Goal: Transaction & Acquisition: Book appointment/travel/reservation

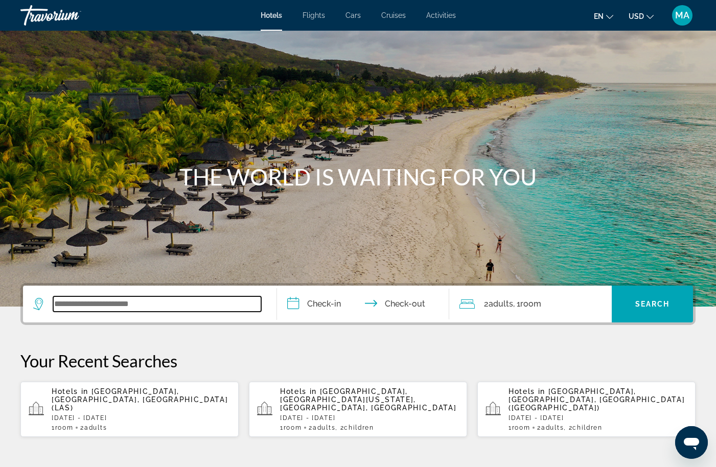
click at [150, 300] on input "Search widget" at bounding box center [157, 303] width 208 height 15
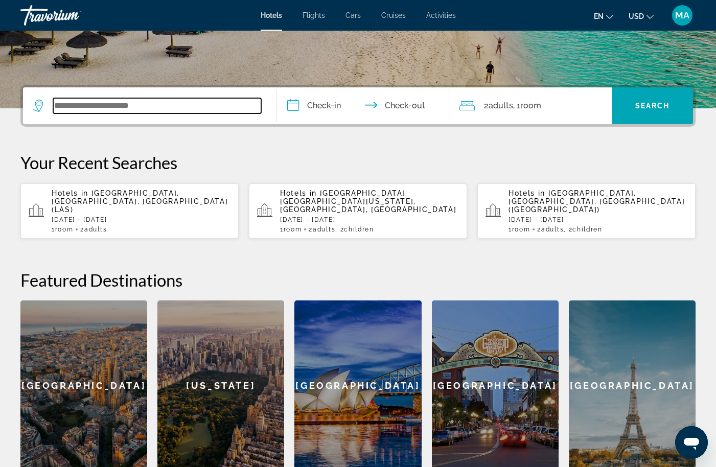
scroll to position [250, 0]
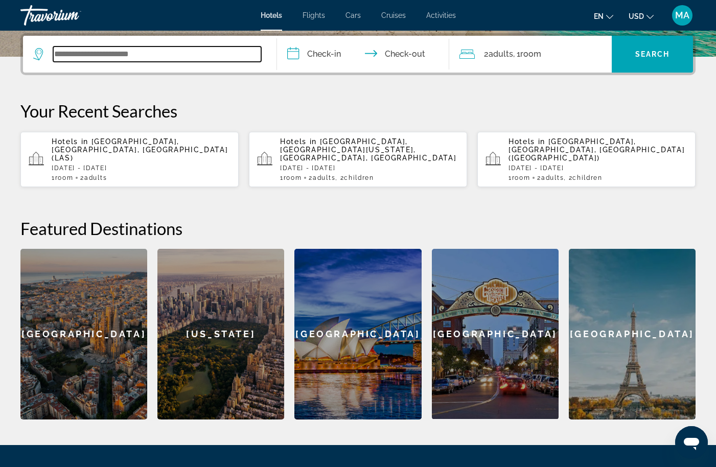
click at [175, 57] on input "Search widget" at bounding box center [157, 53] width 208 height 15
type input "***"
click at [149, 167] on div "Hotels in Las Vegas, NV, United States (LAS) Sat, 11 Oct - Sun, 12 Oct 1 Room r…" at bounding box center [141, 159] width 179 height 44
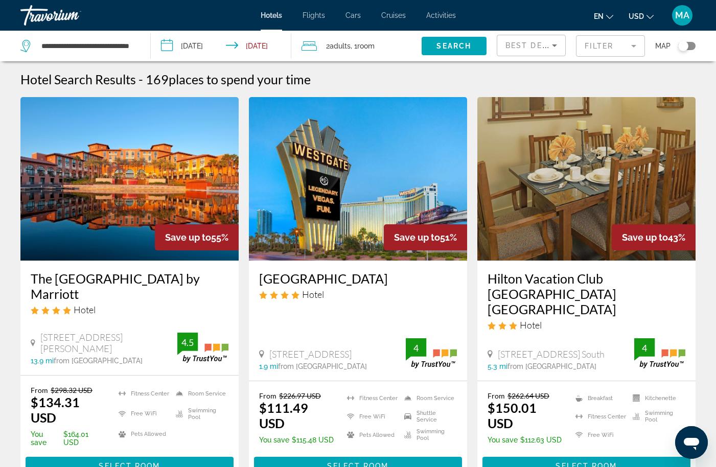
click at [621, 41] on mat-form-field "Filter" at bounding box center [610, 45] width 69 height 21
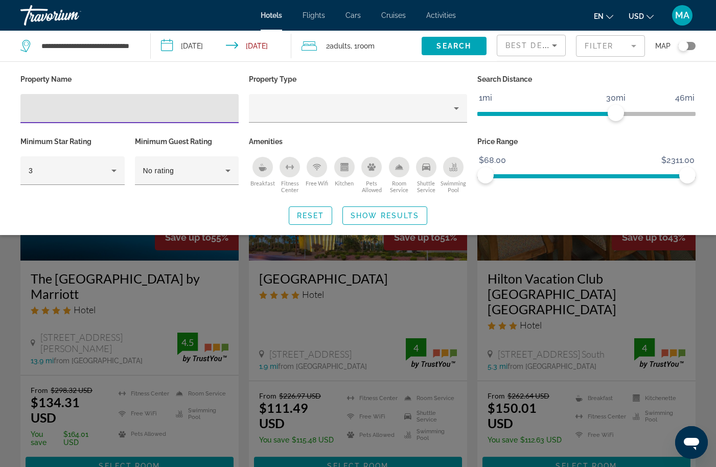
click at [50, 113] on input "Hotel Filters" at bounding box center [130, 109] width 202 height 12
type input "*****"
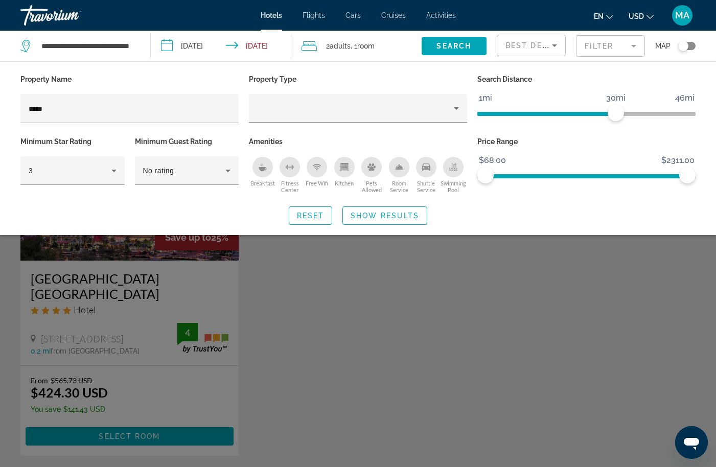
drag, startPoint x: 281, startPoint y: 462, endPoint x: 18, endPoint y: 451, distance: 263.8
click at [347, 354] on div "Search widget" at bounding box center [358, 310] width 716 height 314
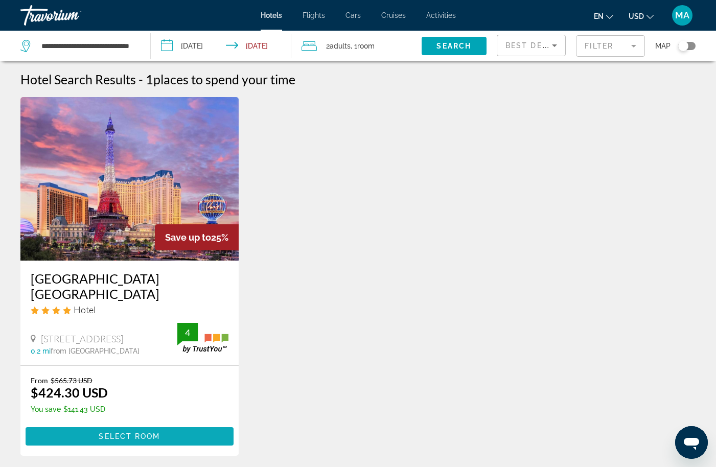
click at [135, 432] on span "Select Room" at bounding box center [129, 436] width 61 height 8
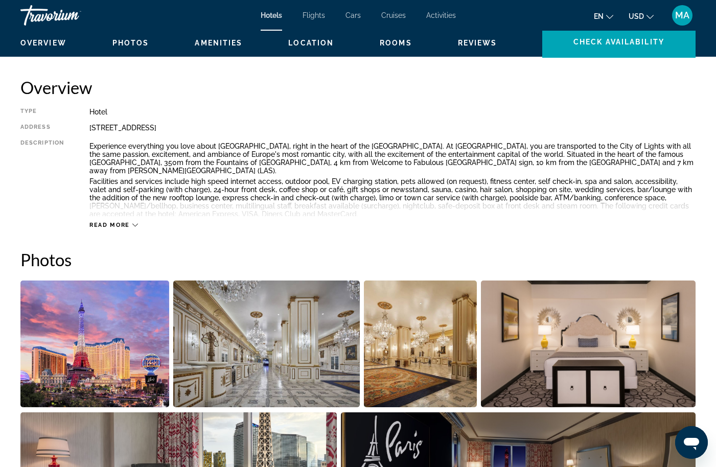
scroll to position [232, 0]
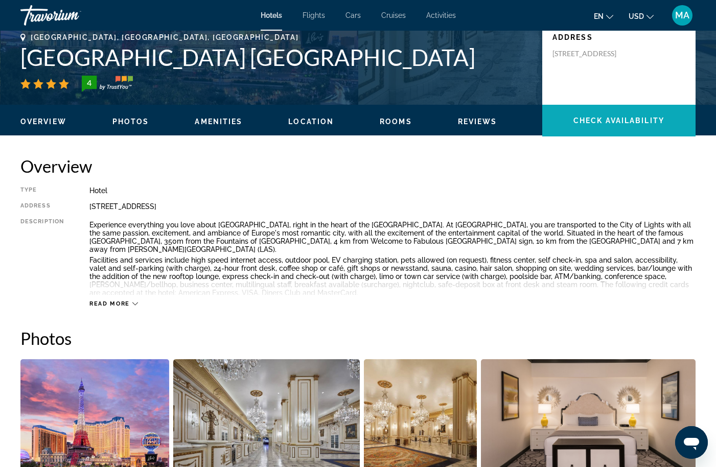
click at [579, 128] on span "Main content" at bounding box center [618, 120] width 153 height 25
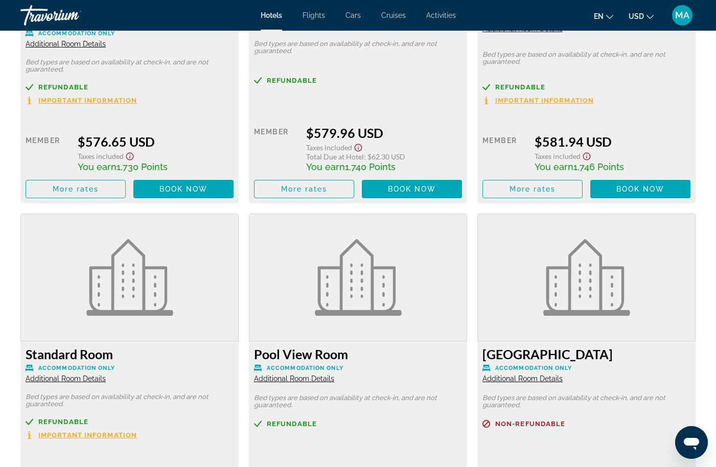
scroll to position [2458, 0]
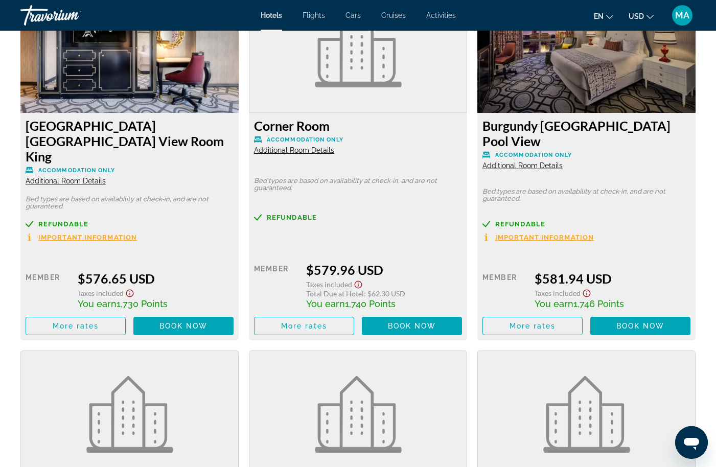
click at [536, 0] on mat-toolbar "Hotels Flights Cars Cruises Activities Hotels Flights Cars Cruises Activities e…" at bounding box center [358, 15] width 716 height 31
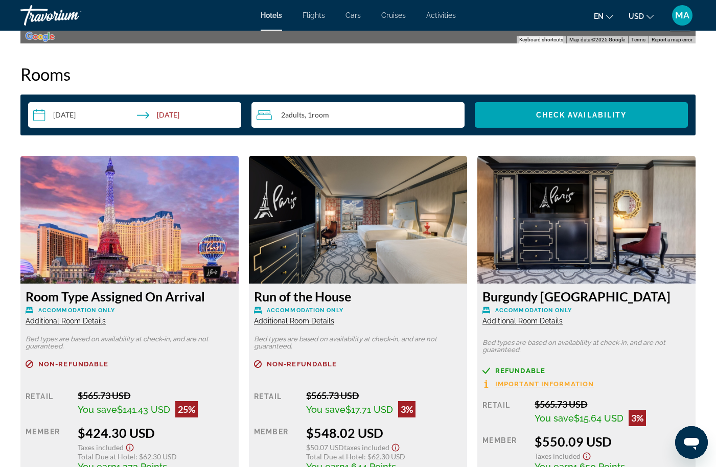
scroll to position [1864, 0]
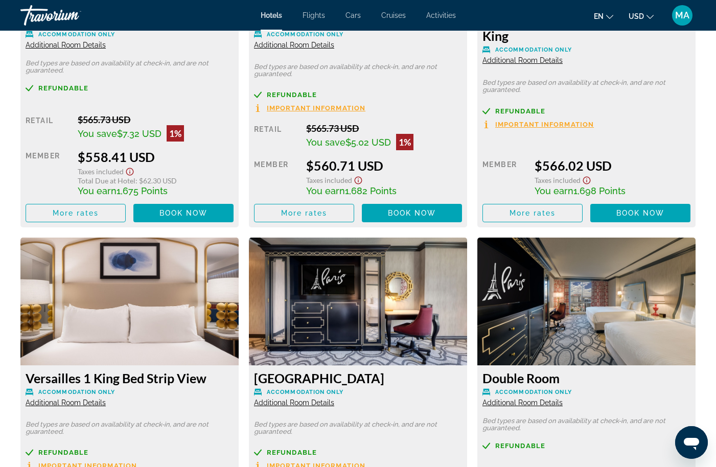
drag, startPoint x: 535, startPoint y: 197, endPoint x: 630, endPoint y: 197, distance: 95.0
click at [630, 196] on div "You earn 1,698 Points" at bounding box center [612, 190] width 156 height 11
click at [670, 185] on div "Taxes included" at bounding box center [612, 179] width 156 height 12
drag, startPoint x: 419, startPoint y: 199, endPoint x: 357, endPoint y: 203, distance: 62.5
click at [357, 203] on div "Retail $565.73 USD You save $5.02 USD 1% when you redeem Member $560.71 USD Tax…" at bounding box center [358, 173] width 208 height 100
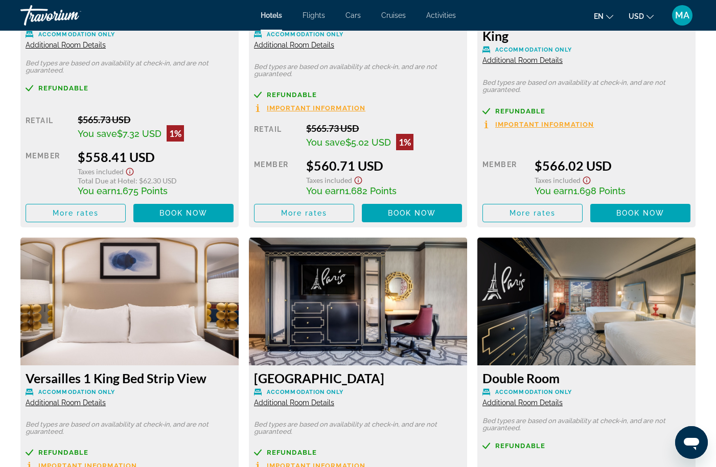
click at [357, 203] on div "Retail $565.73 USD You save $5.02 USD 1% when you redeem Member $560.71 USD Tax…" at bounding box center [358, 173] width 208 height 100
drag, startPoint x: 356, startPoint y: 199, endPoint x: 412, endPoint y: 195, distance: 56.3
click at [412, 195] on div "You earn 1,682 Points" at bounding box center [384, 190] width 156 height 11
drag, startPoint x: 411, startPoint y: 198, endPoint x: 305, endPoint y: 193, distance: 106.4
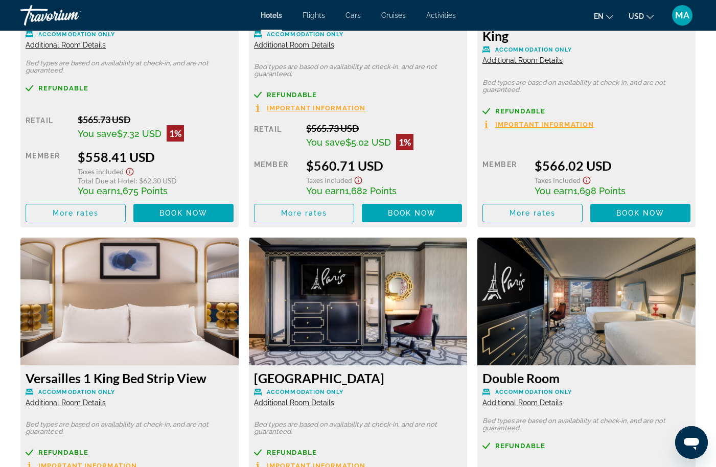
click at [305, 193] on div "Retail $565.73 USD You save $5.02 USD 1% when you redeem Member $560.71 USD Tax…" at bounding box center [358, 173] width 208 height 100
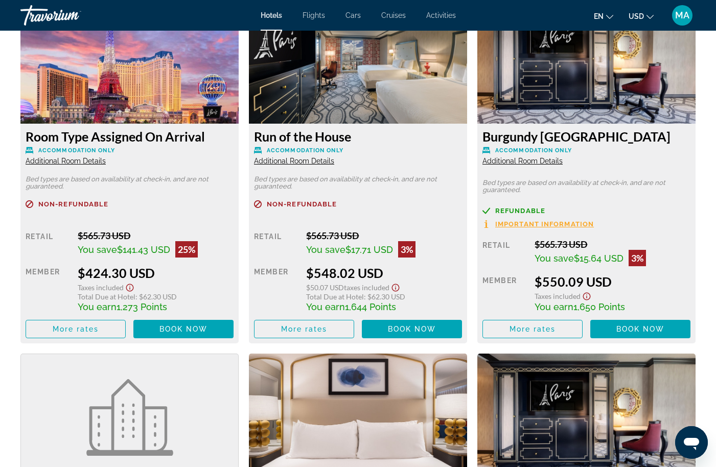
scroll to position [1659, 0]
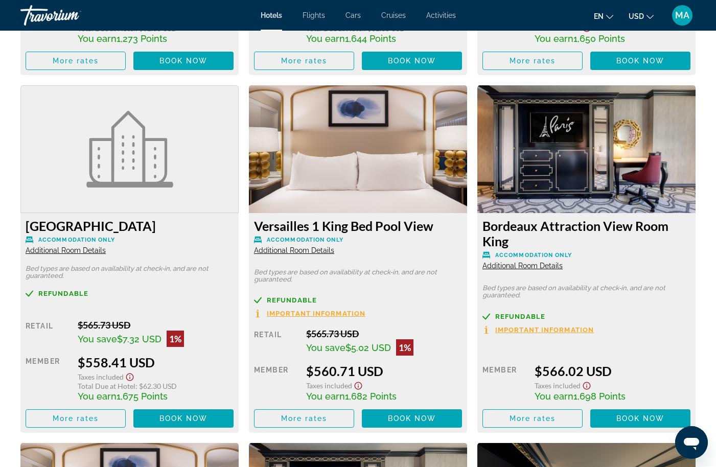
click at [177, 402] on div "You earn 1,675 Points" at bounding box center [156, 395] width 156 height 11
drag, startPoint x: 401, startPoint y: 407, endPoint x: 305, endPoint y: 404, distance: 95.6
click at [305, 404] on div "Retail $565.73 USD You save $5.02 USD 1% when you redeem Member $560.71 USD Tax…" at bounding box center [358, 378] width 208 height 100
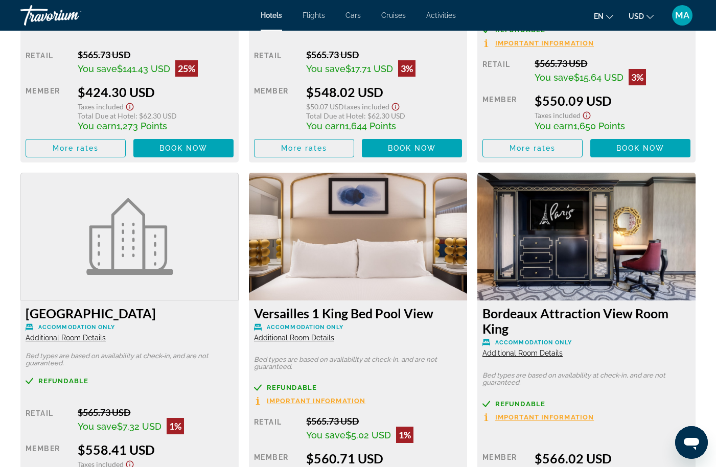
scroll to position [1640, 0]
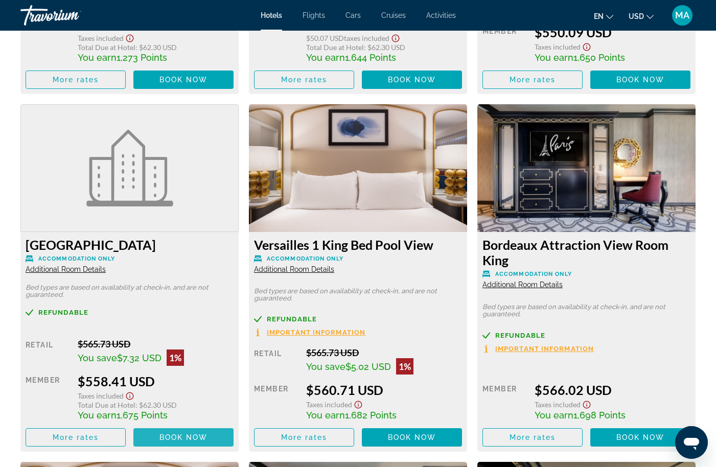
click at [201, 450] on span "Main content" at bounding box center [183, 437] width 100 height 25
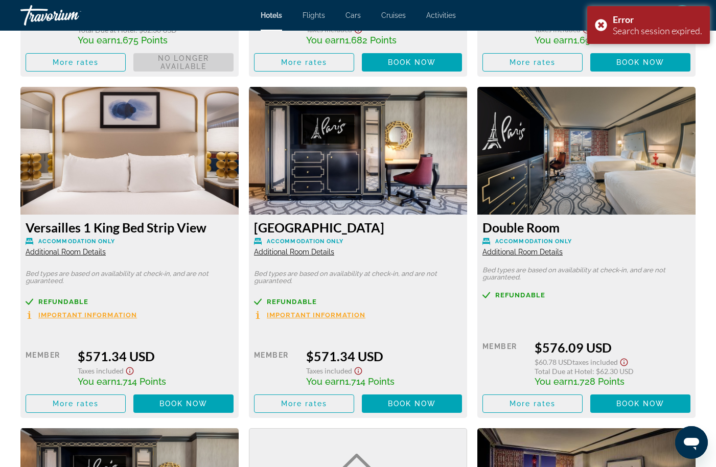
scroll to position [2127, 0]
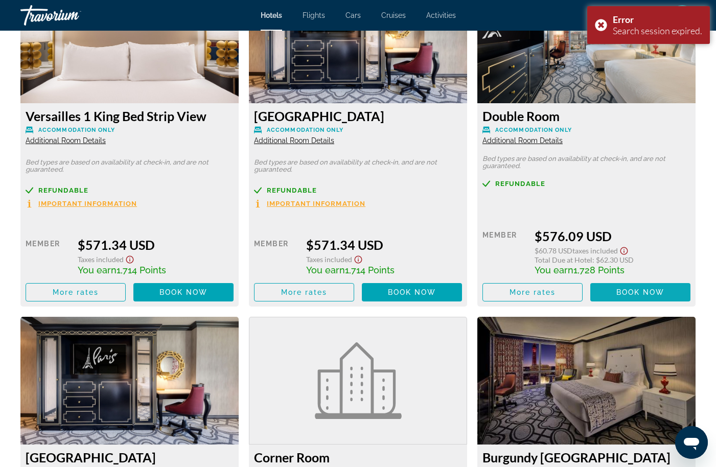
click at [599, 299] on span "Main content" at bounding box center [640, 292] width 100 height 25
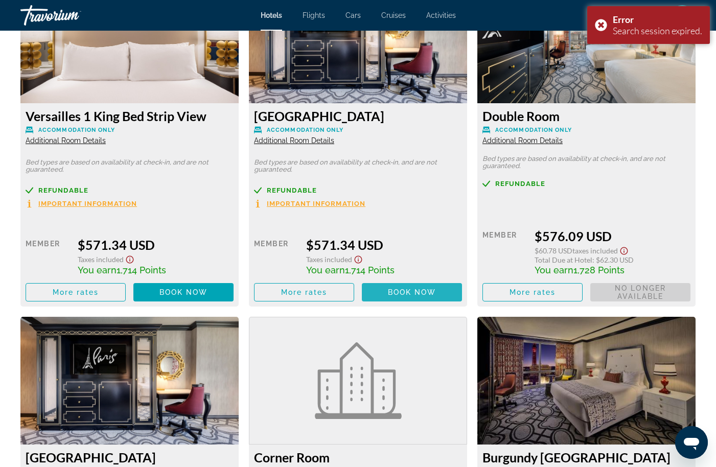
click at [419, 304] on span "Main content" at bounding box center [412, 292] width 100 height 25
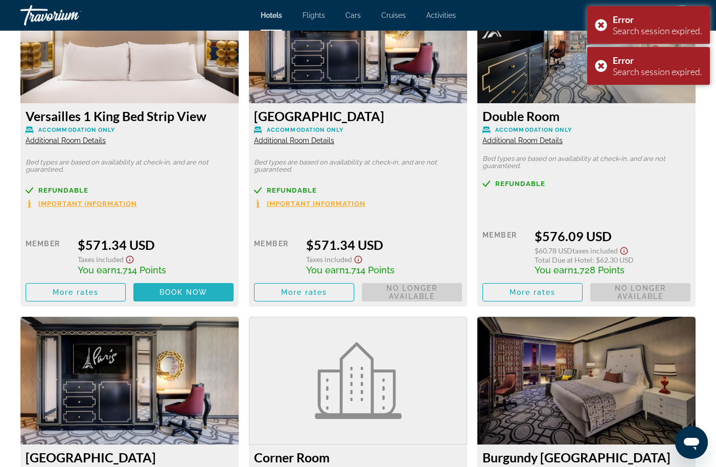
click at [206, 296] on span "Book now" at bounding box center [183, 292] width 49 height 8
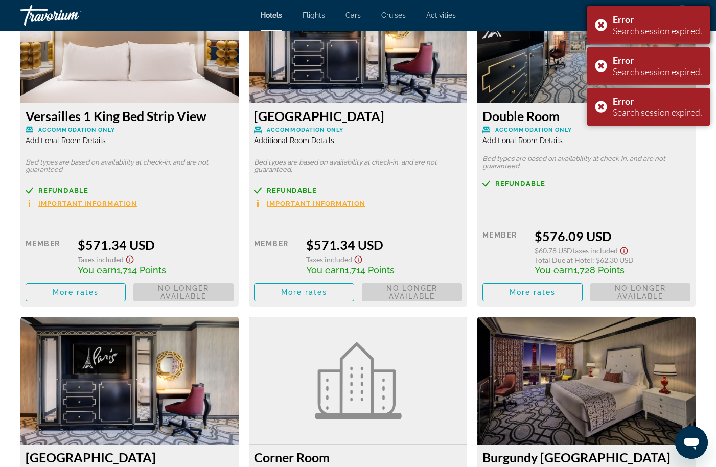
click at [620, 23] on div "Error" at bounding box center [656, 19] width 89 height 11
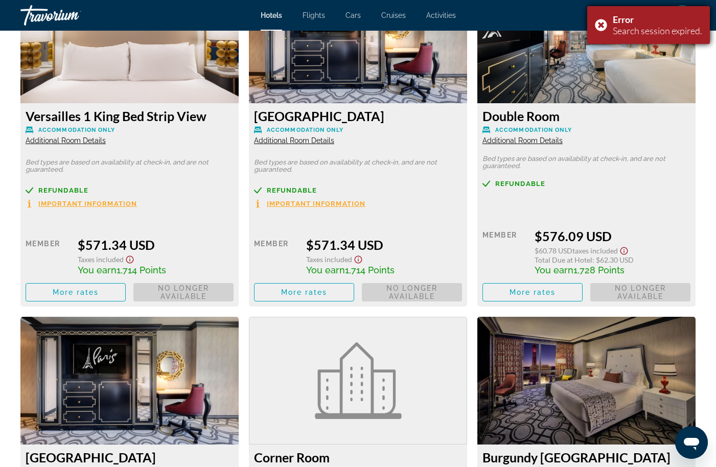
click at [602, 26] on div "Error Search session expired." at bounding box center [648, 25] width 123 height 38
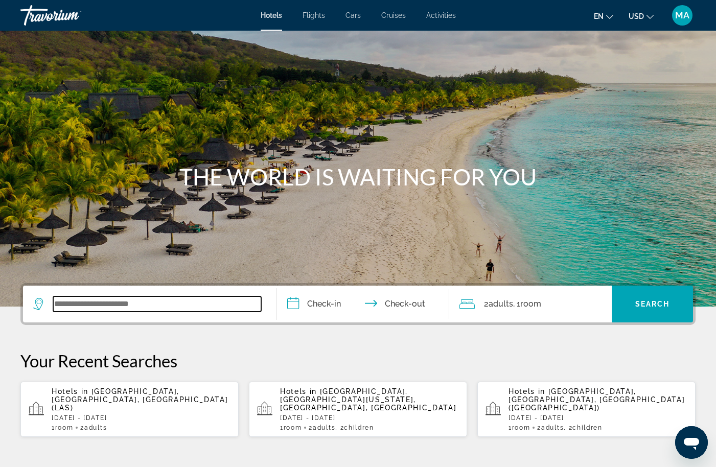
click at [180, 304] on input "Search widget" at bounding box center [157, 303] width 208 height 15
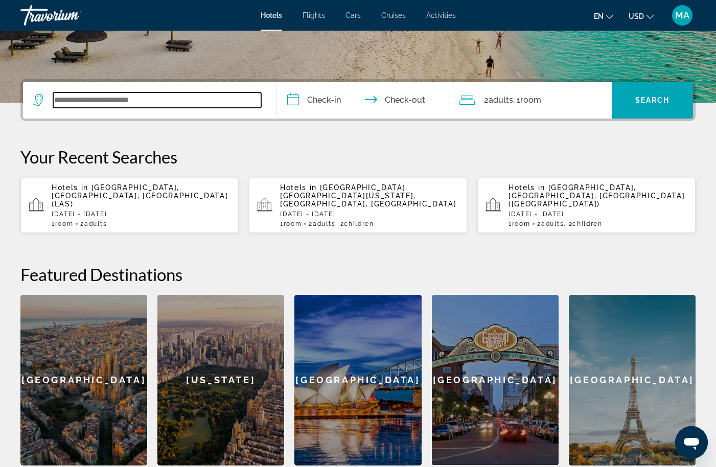
scroll to position [250, 0]
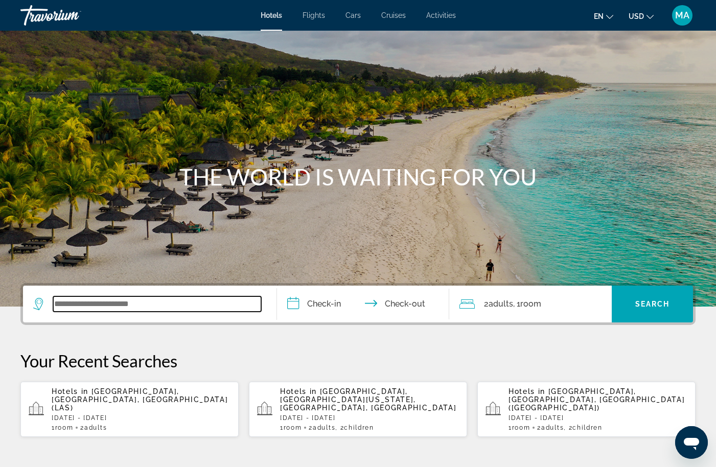
click at [175, 308] on input "Search widget" at bounding box center [157, 303] width 208 height 15
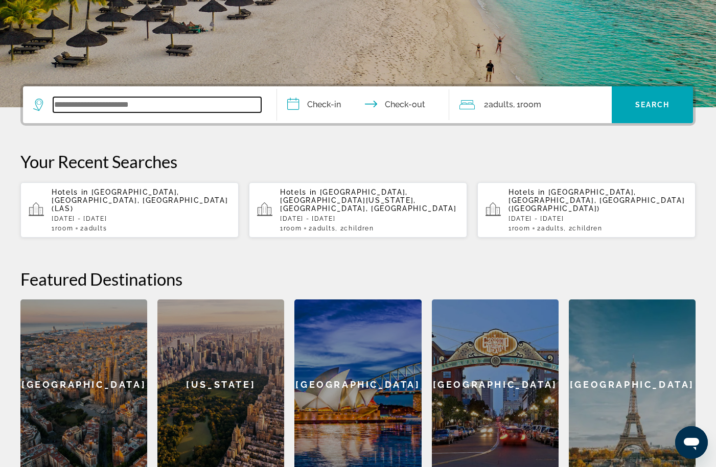
scroll to position [250, 0]
